Goal: Information Seeking & Learning: Learn about a topic

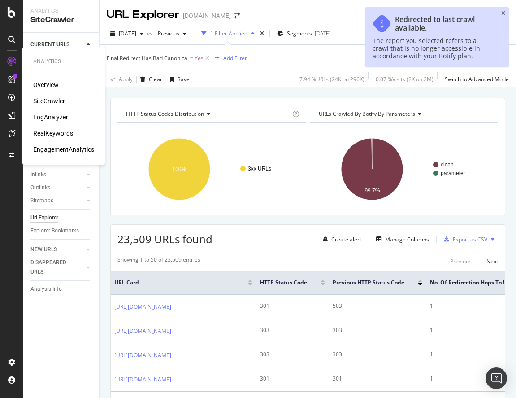
click at [59, 134] on div "RealKeywords" at bounding box center [53, 133] width 40 height 9
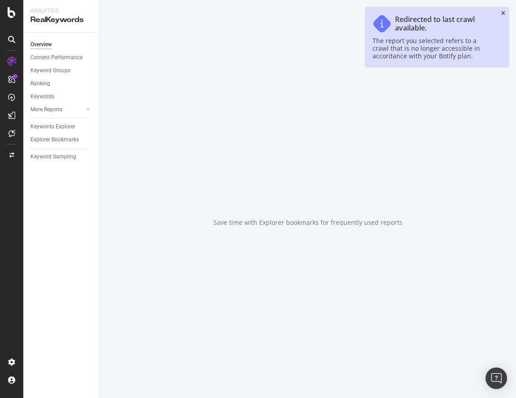
click at [502, 13] on icon "close toast" at bounding box center [503, 13] width 4 height 5
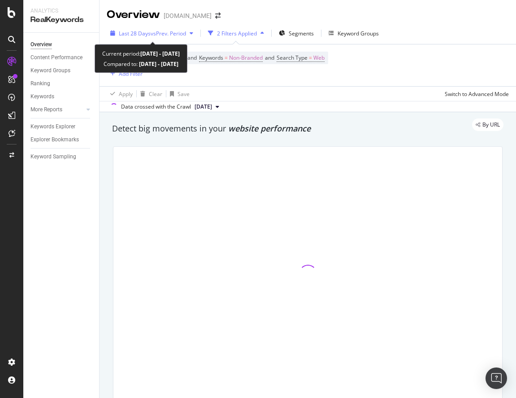
click at [165, 31] on span "vs Prev. Period" at bounding box center [168, 34] width 35 height 8
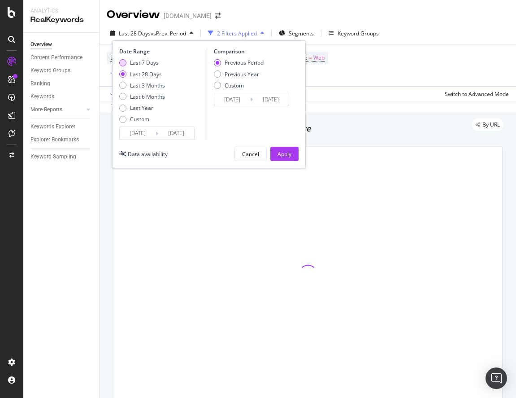
click at [152, 62] on div "Last 7 Days" at bounding box center [144, 63] width 29 height 8
type input "[DATE]"
click at [285, 147] on div "Apply" at bounding box center [284, 153] width 14 height 13
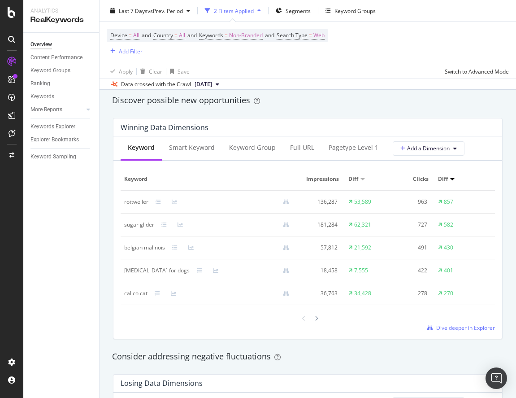
scroll to position [785, 0]
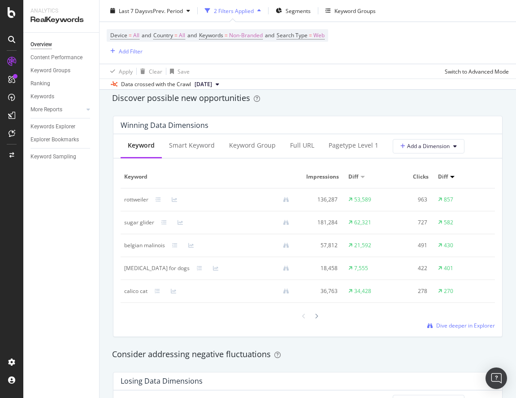
click at [450, 176] on div at bounding box center [452, 177] width 4 height 2
click at [204, 143] on div "Smart Keyword" at bounding box center [192, 145] width 46 height 9
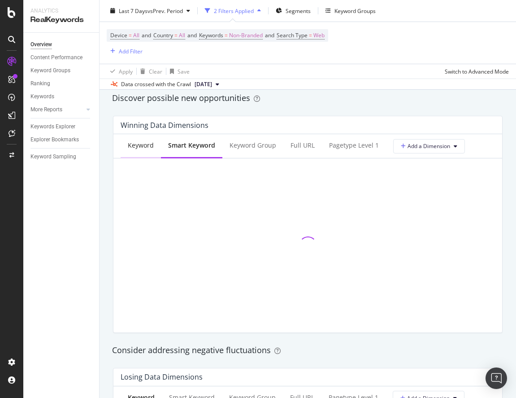
click at [139, 148] on div "Keyword" at bounding box center [141, 145] width 26 height 9
click at [260, 126] on div "Winning Data Dimensions" at bounding box center [306, 125] width 370 height 9
